Goal: Find specific page/section: Find specific page/section

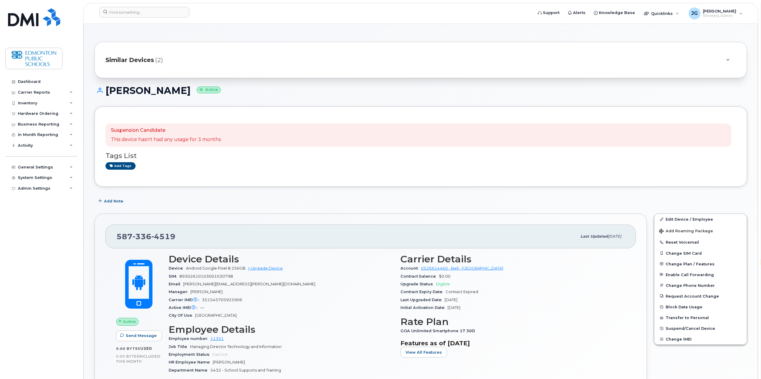
select select "en"
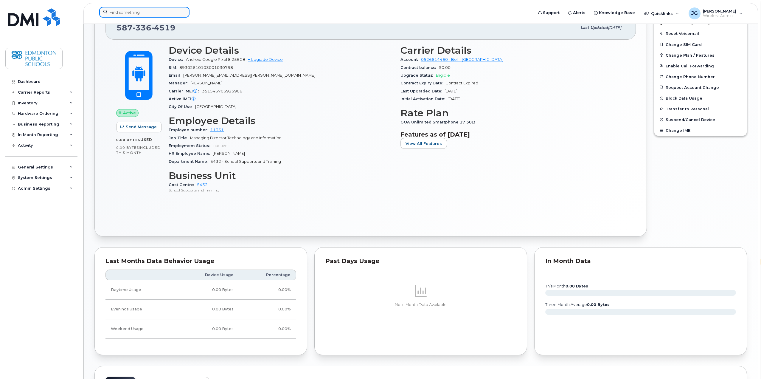
click at [149, 17] on input at bounding box center [144, 12] width 90 height 11
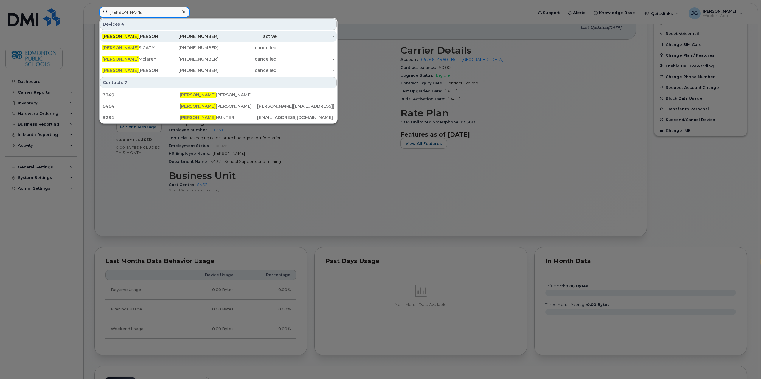
type input "deborah"
click at [135, 37] on div "Deborah Gawlik" at bounding box center [132, 36] width 58 height 6
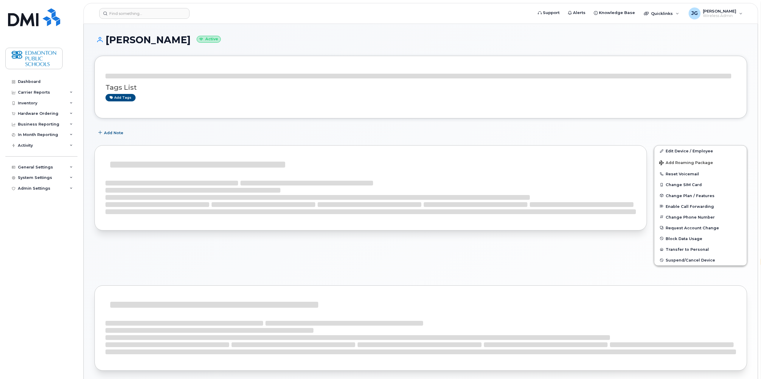
select select "en"
